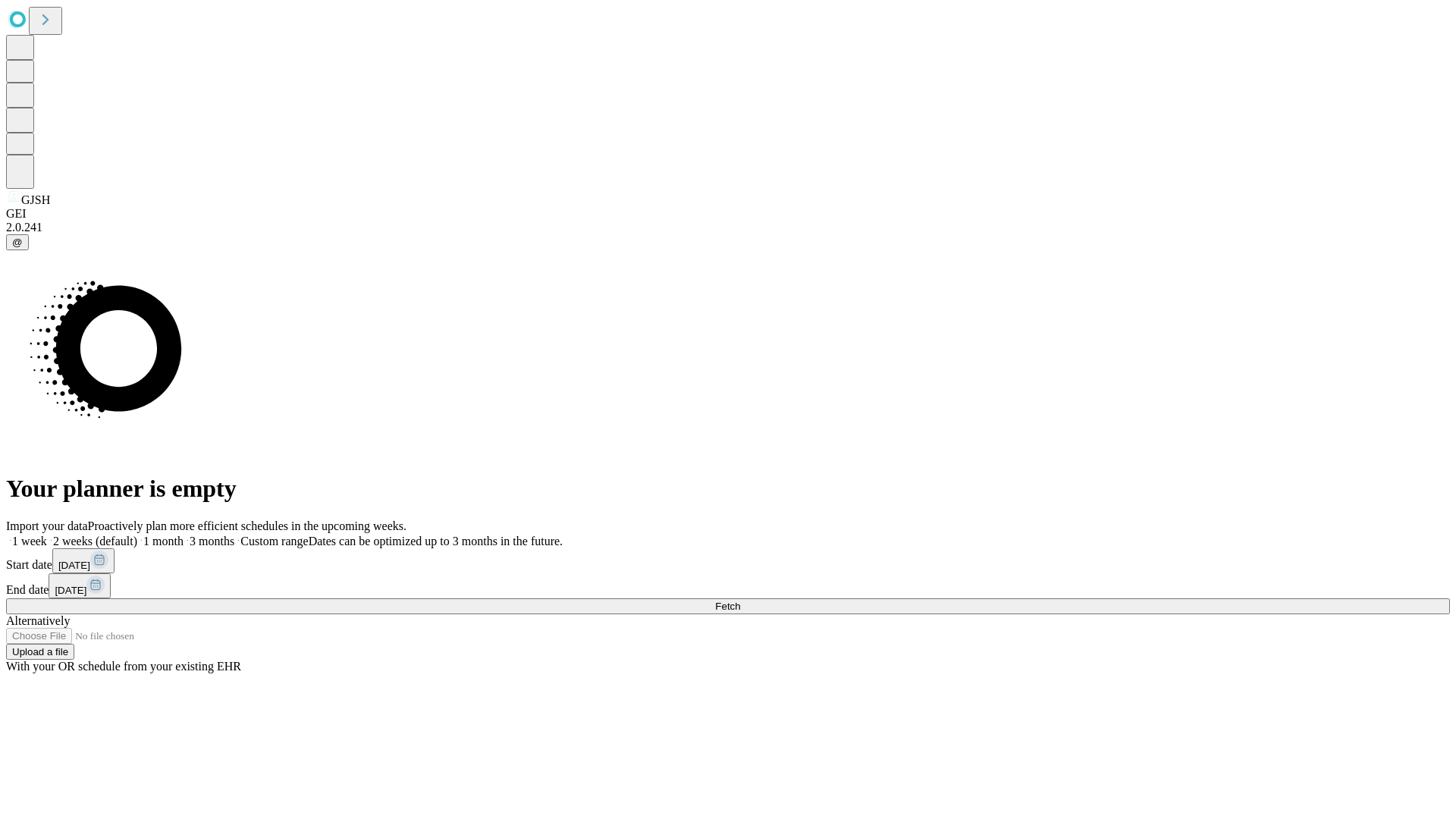
click at [740, 601] on span "Fetch" at bounding box center [728, 606] width 25 height 11
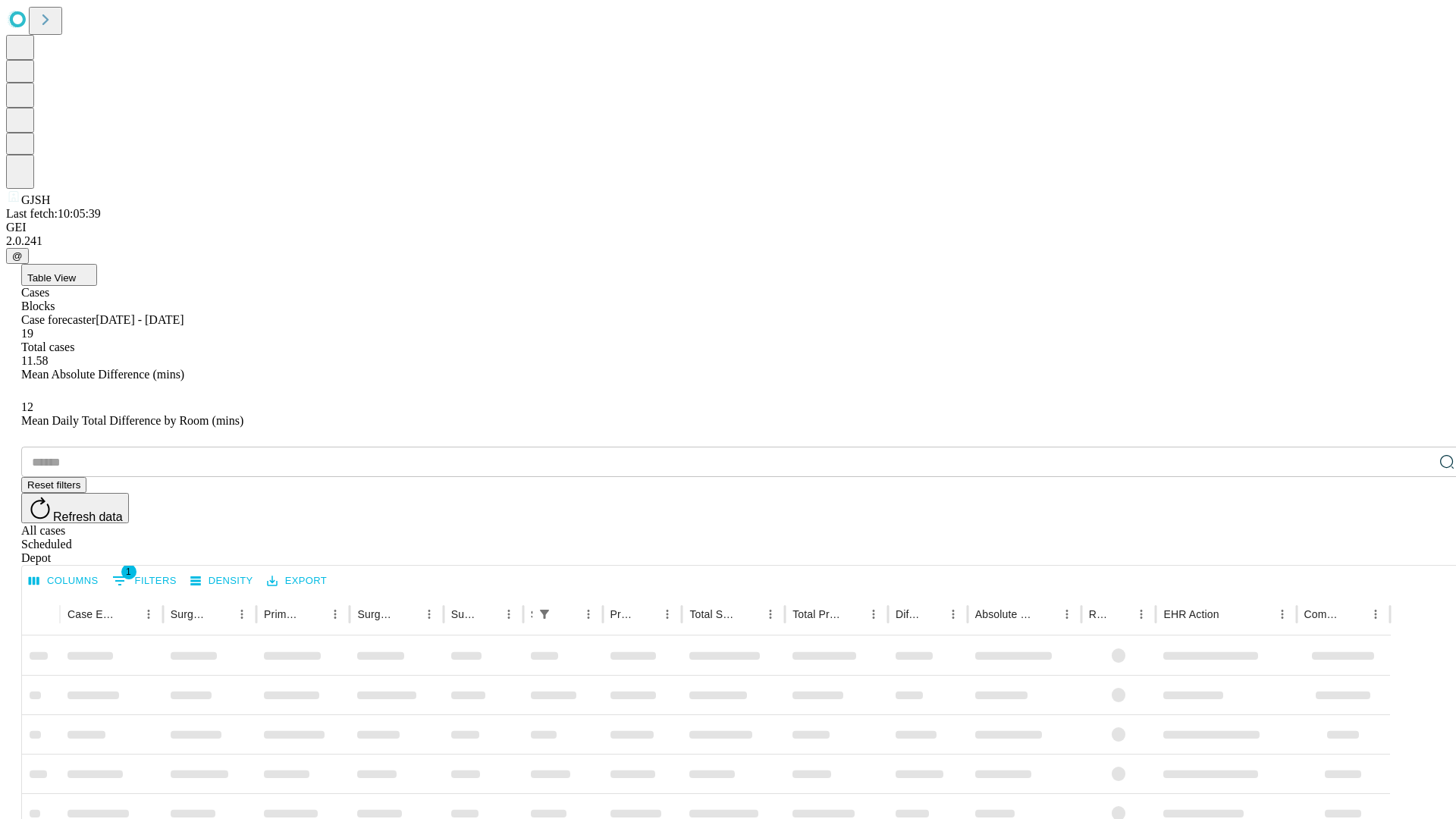
click at [76, 272] on span "Table View" at bounding box center [51, 278] width 48 height 11
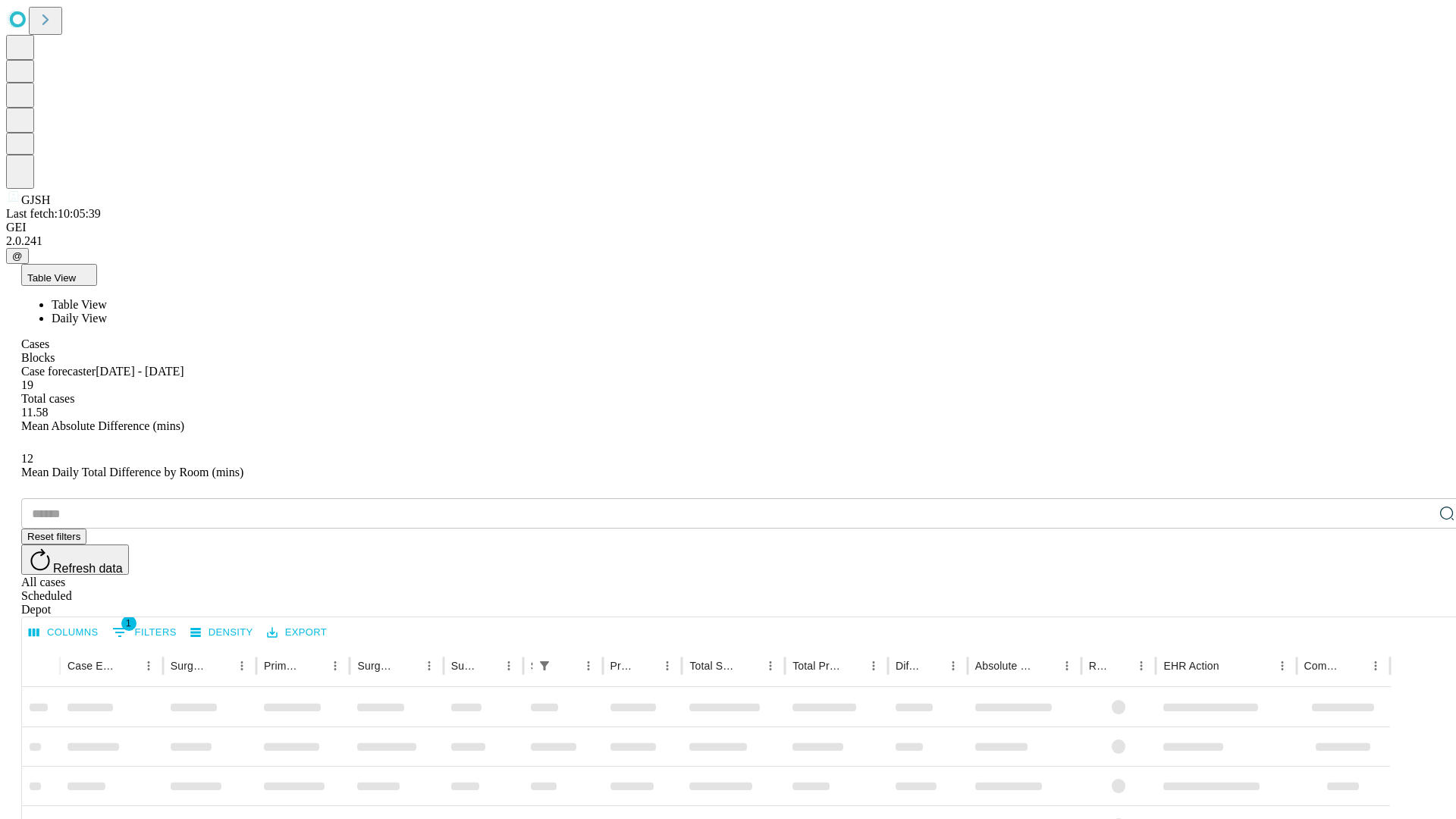
click at [107, 312] on span "Daily View" at bounding box center [79, 318] width 56 height 13
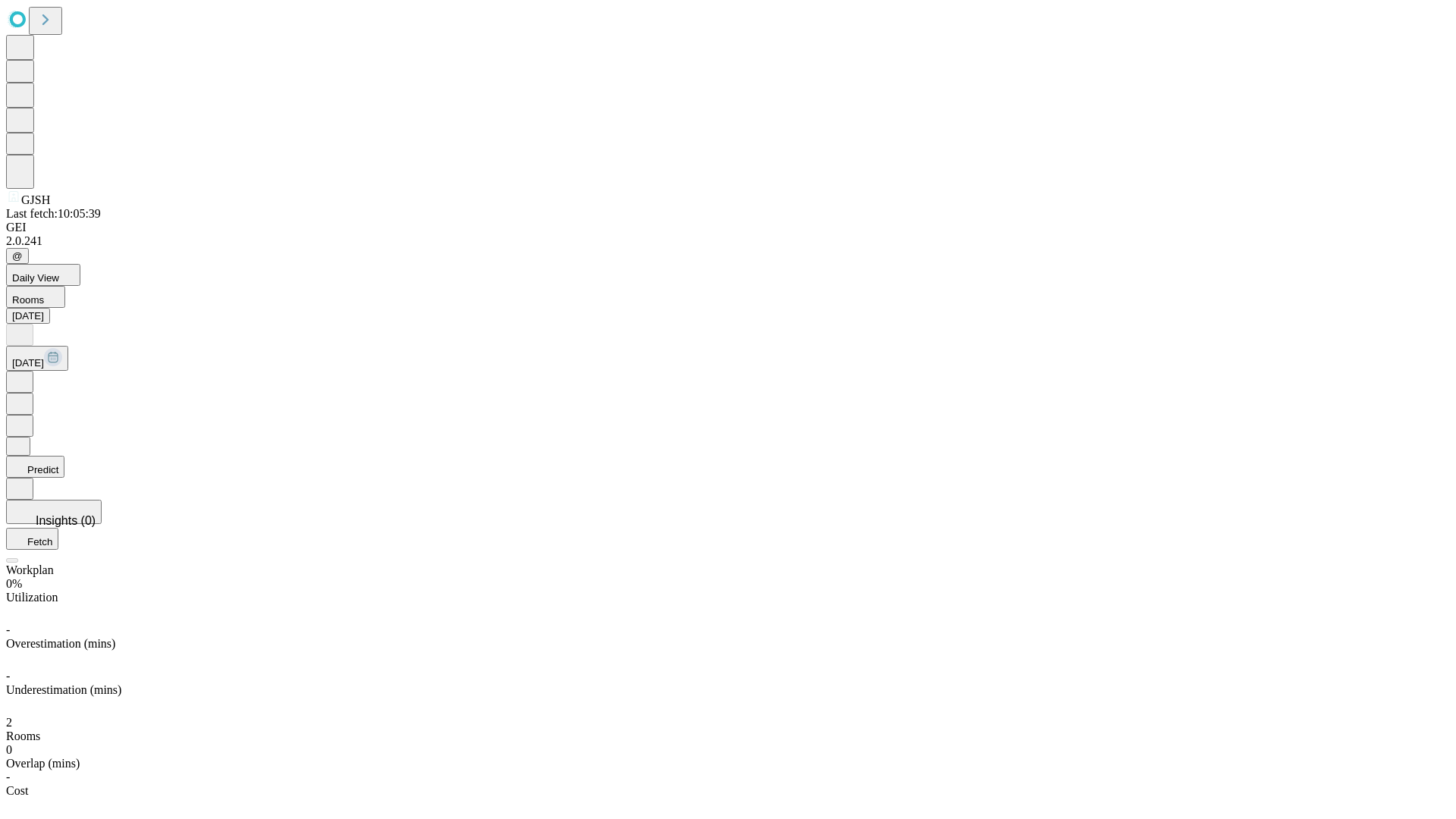
click at [65, 456] on button "Predict" at bounding box center [34, 466] width 58 height 22
